Goal: Check status: Check status

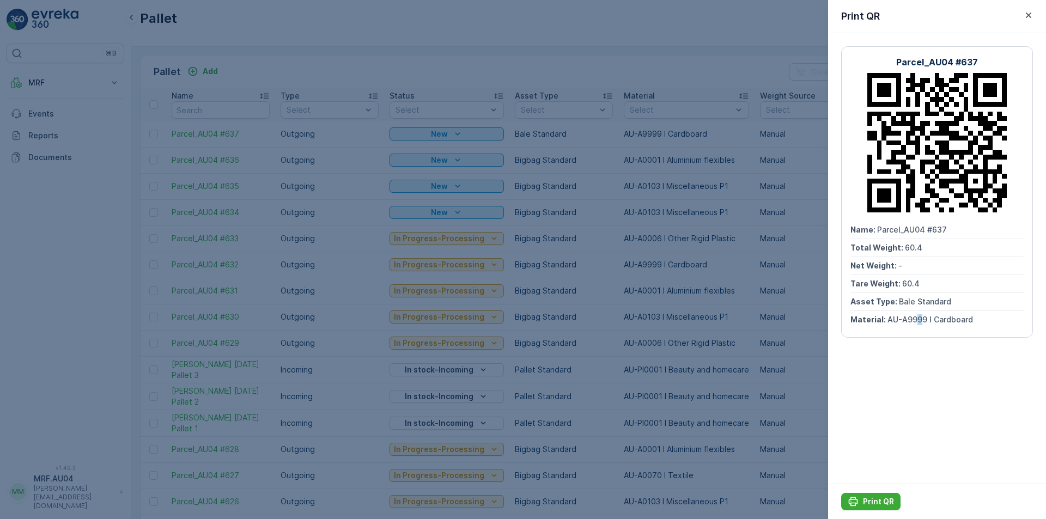
click at [1027, 16] on icon "button" at bounding box center [1029, 15] width 11 height 11
click at [1027, 16] on icon at bounding box center [1032, 18] width 11 height 11
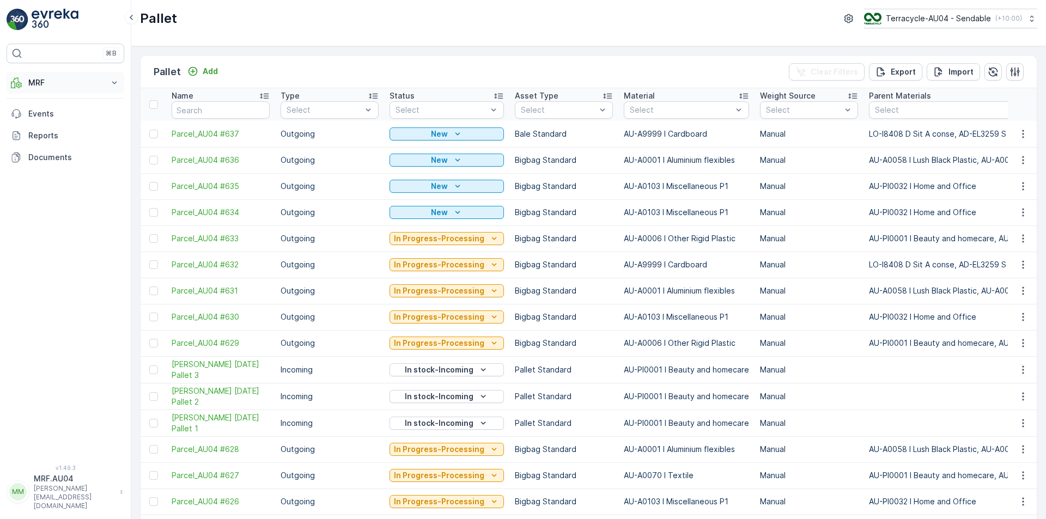
click at [83, 88] on p "MRF" at bounding box center [65, 82] width 74 height 11
click at [51, 148] on p "Process" at bounding box center [42, 147] width 29 height 11
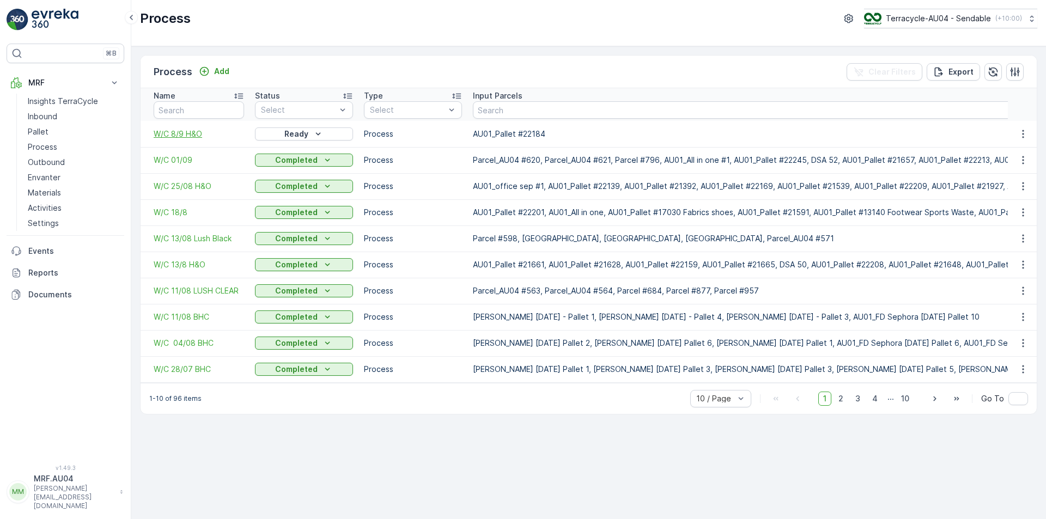
click at [192, 134] on span "W/C 8/9 H&O" at bounding box center [199, 134] width 90 height 11
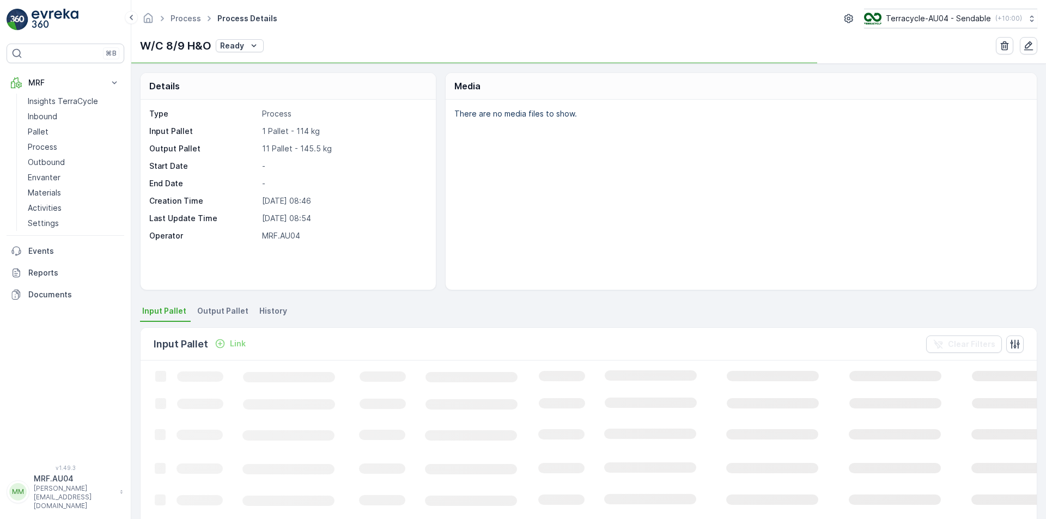
click at [223, 317] on li "Output Pallet" at bounding box center [224, 313] width 58 height 19
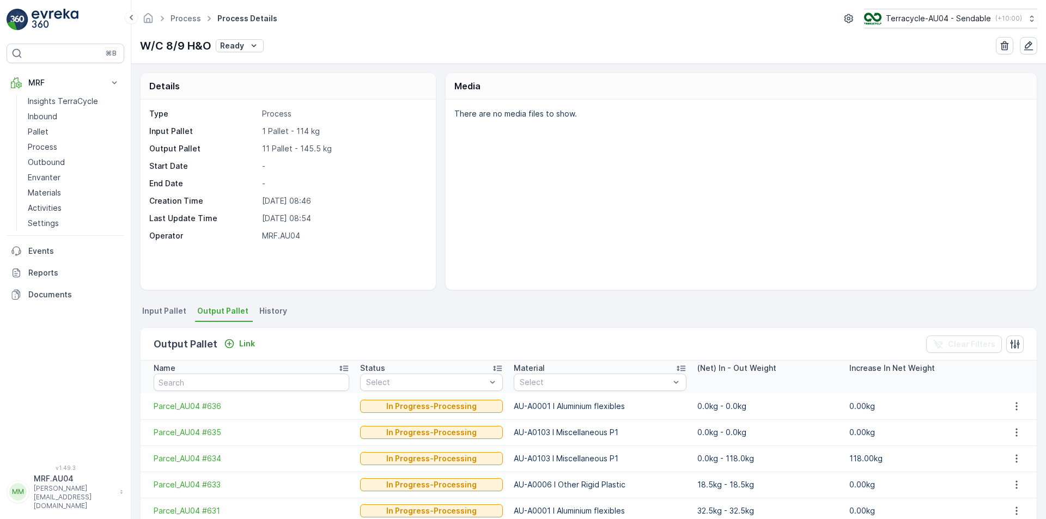
scroll to position [208, 0]
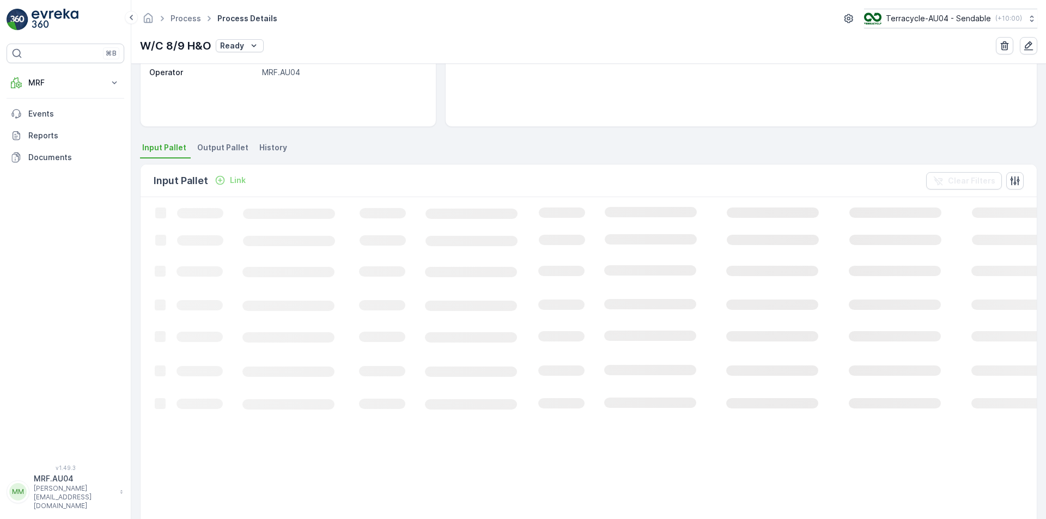
scroll to position [164, 0]
click at [223, 43] on p "Creation Time" at bounding box center [203, 37] width 108 height 11
click at [221, 78] on div "Type Process Input Pallet 1 Pallet - 114 kg Output Pallet 11 Pallet - 155.5 kg …" at bounding box center [286, 11] width 275 height 133
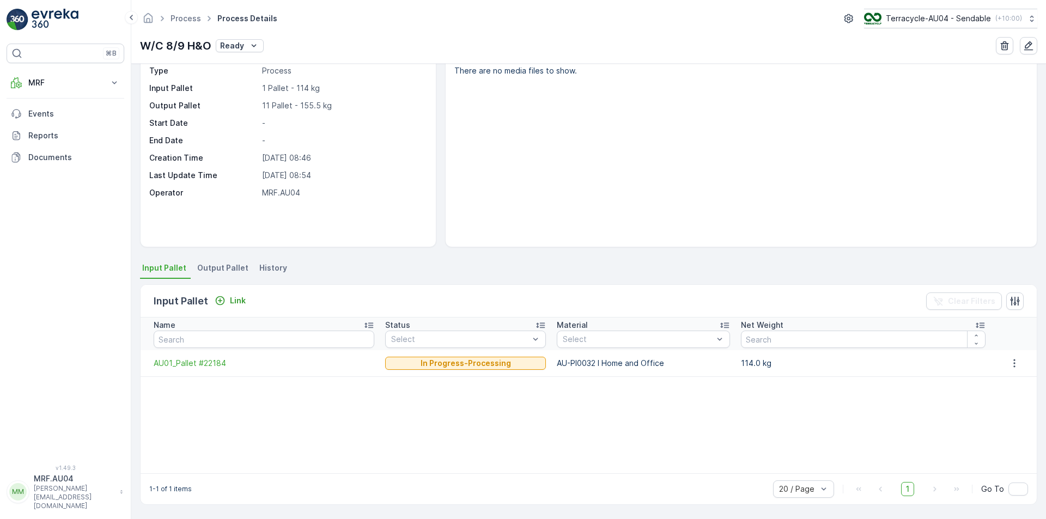
click at [221, 149] on div "Type Process Input Pallet 1 Pallet - 114 kg Output Pallet 11 Pallet - 155.5 kg …" at bounding box center [286, 131] width 275 height 133
click at [216, 268] on span "Output Pallet" at bounding box center [222, 268] width 51 height 11
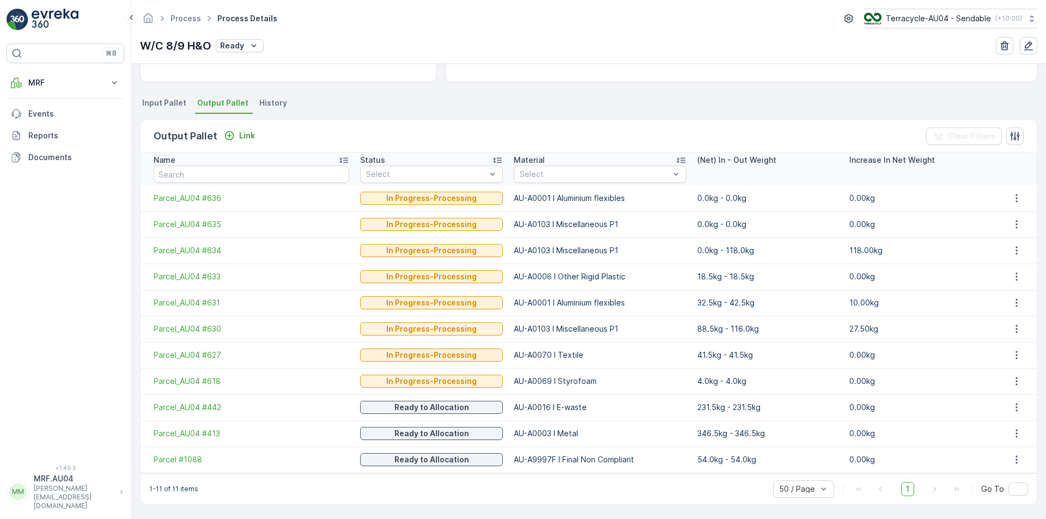
scroll to position [208, 0]
click at [239, 137] on p "Link" at bounding box center [247, 135] width 16 height 11
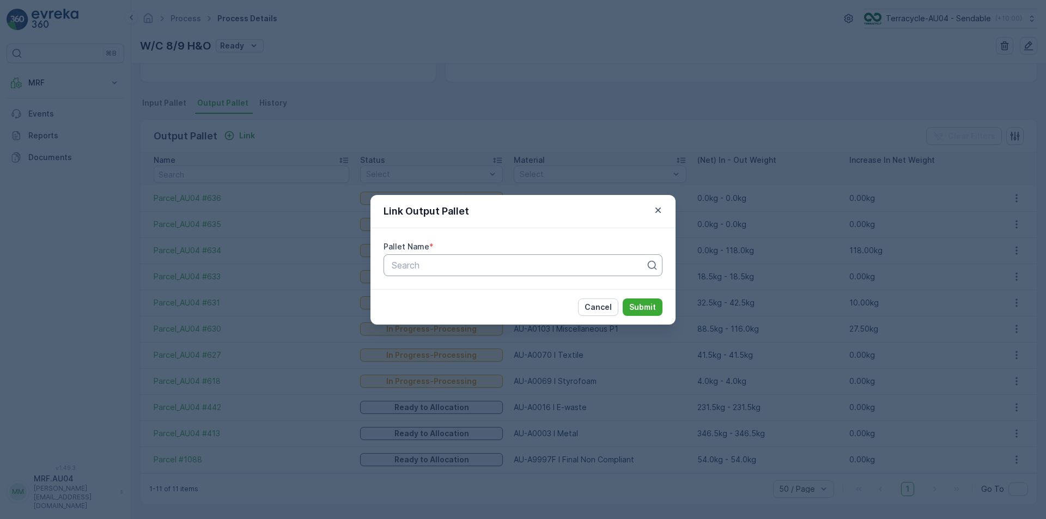
click at [423, 275] on div "Search" at bounding box center [523, 266] width 279 height 22
click at [425, 270] on div at bounding box center [519, 266] width 256 height 10
click at [428, 266] on div at bounding box center [519, 266] width 256 height 10
paste input "Parcel_AU04 #632"
type input "Parcel_AU04 #632"
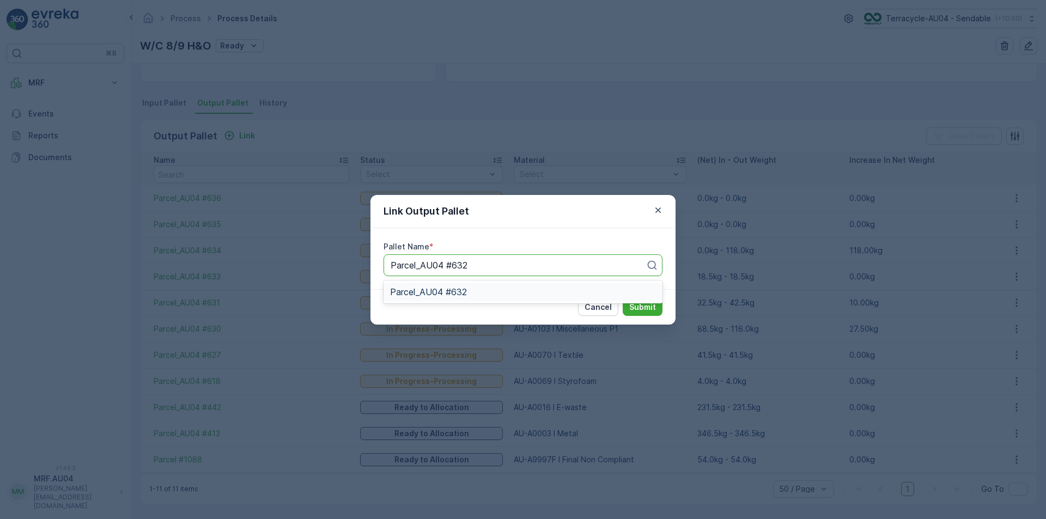
click at [474, 297] on div "Parcel_AU04 #632" at bounding box center [523, 292] width 266 height 10
click at [634, 310] on p "Submit" at bounding box center [643, 307] width 27 height 11
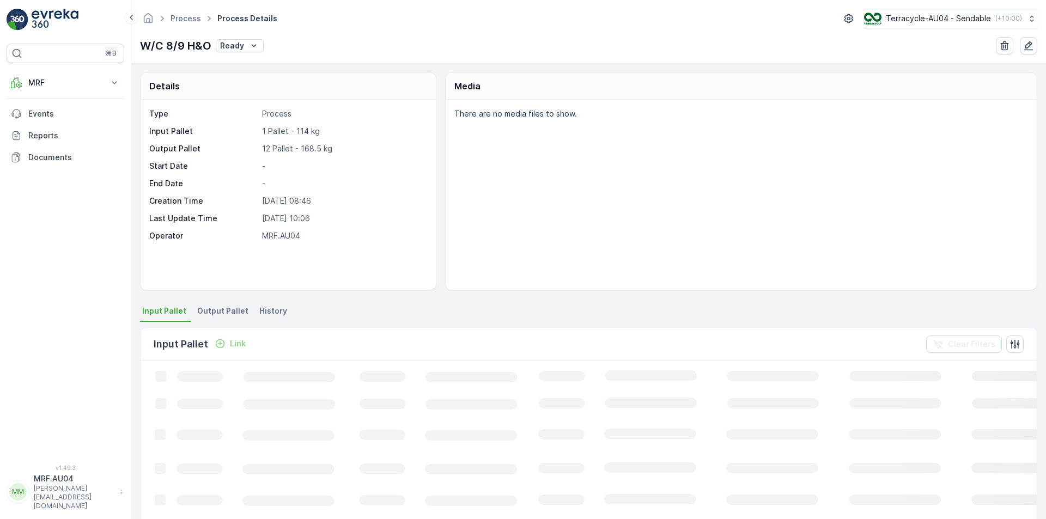
click at [206, 310] on span "Output Pallet" at bounding box center [222, 311] width 51 height 11
